Goal: Transaction & Acquisition: Purchase product/service

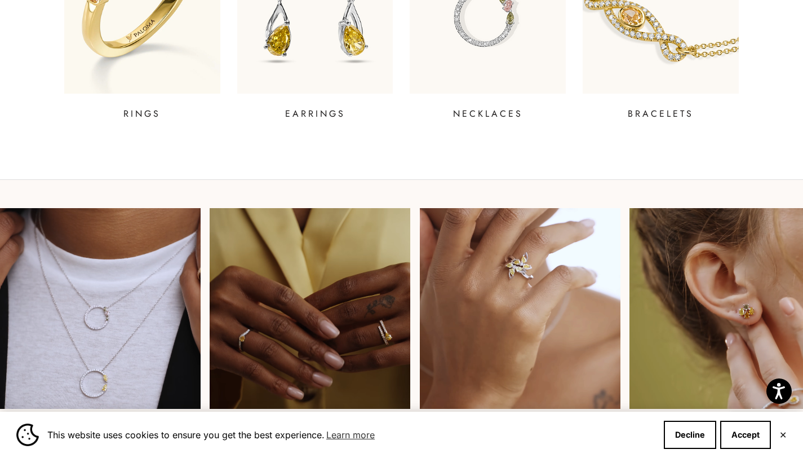
scroll to position [777, 0]
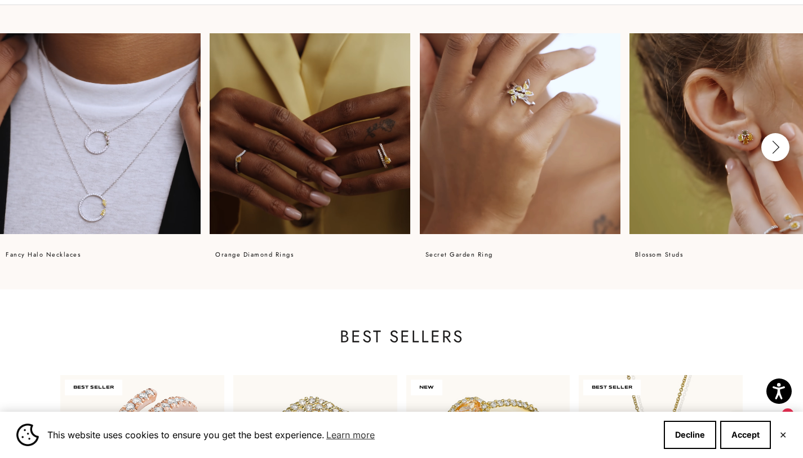
click at [289, 174] on video at bounding box center [310, 133] width 201 height 201
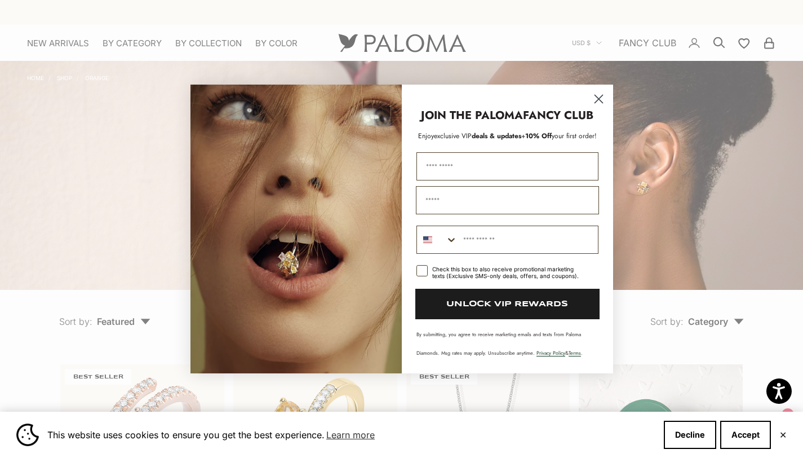
click at [59, 46] on div "Close dialog JOIN THE PALOMA FANCY CLUB Enjoy exclusive VIP deals & updates + 1…" at bounding box center [401, 229] width 803 height 458
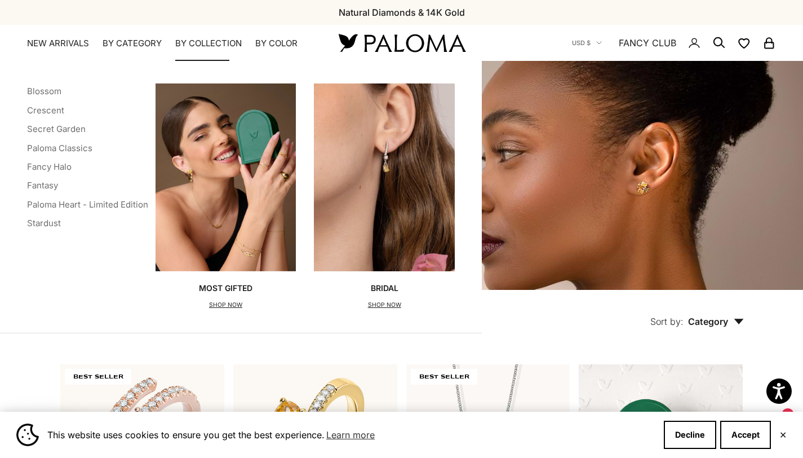
click at [208, 43] on summary "By Collection" at bounding box center [208, 43] width 66 height 11
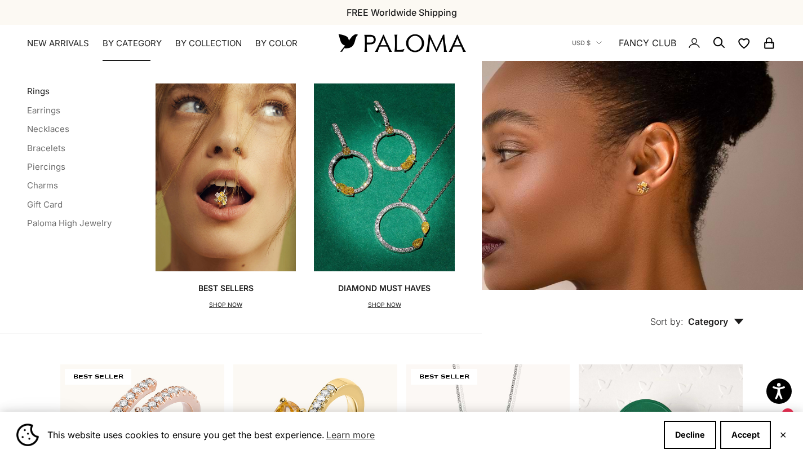
click at [45, 91] on link "Rings" at bounding box center [38, 91] width 23 height 11
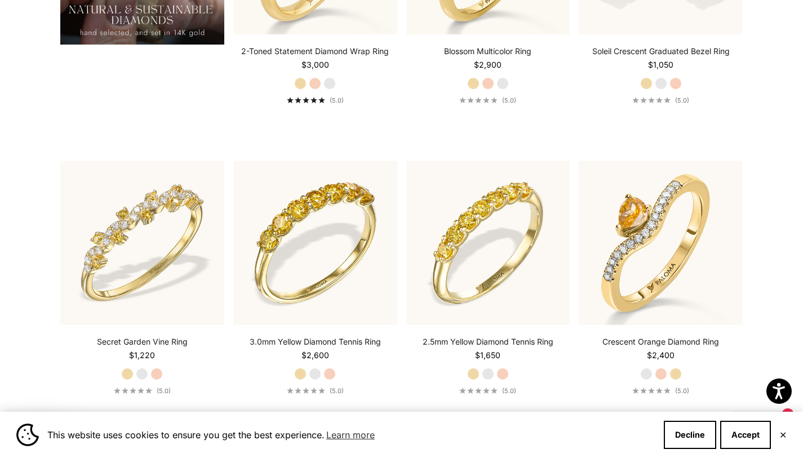
scroll to position [1076, 0]
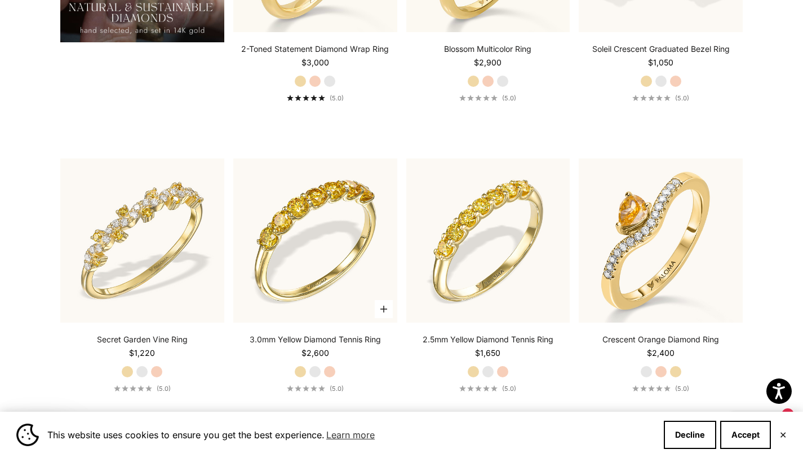
click at [316, 370] on label "White Gold" at bounding box center [315, 371] width 12 height 12
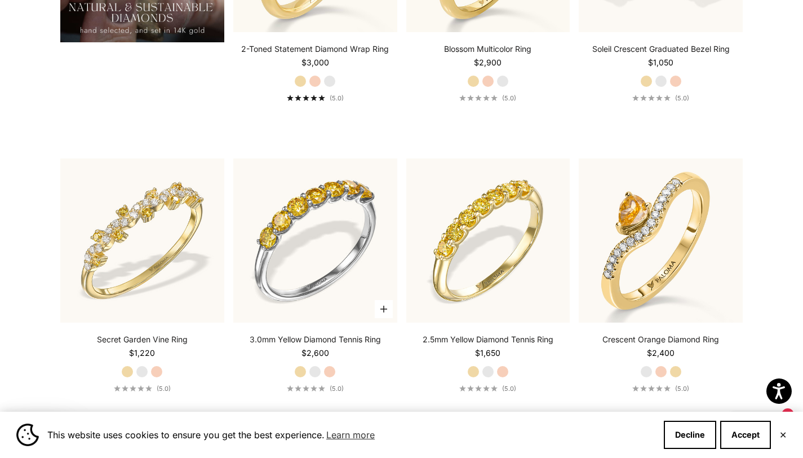
click at [330, 370] on label "Rose Gold" at bounding box center [329, 371] width 12 height 12
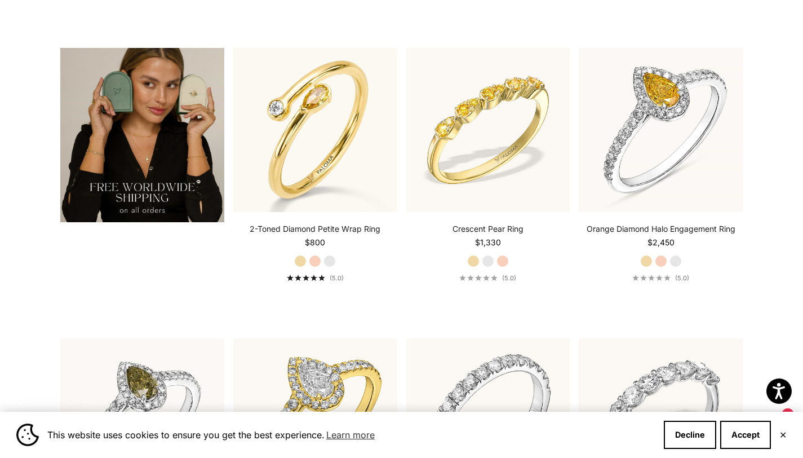
scroll to position [2446, 0]
